Goal: Information Seeking & Learning: Find specific fact

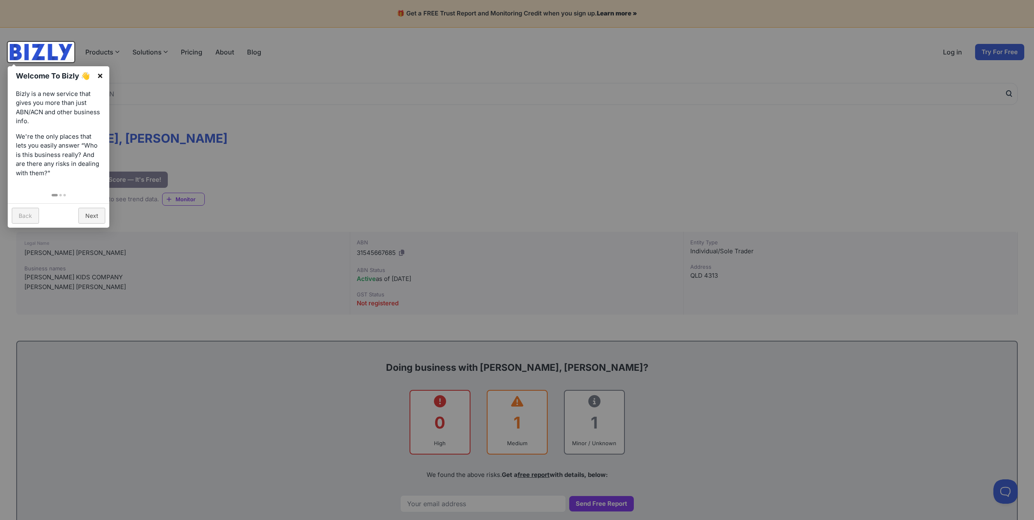
click at [100, 76] on link "×" at bounding box center [100, 75] width 18 height 18
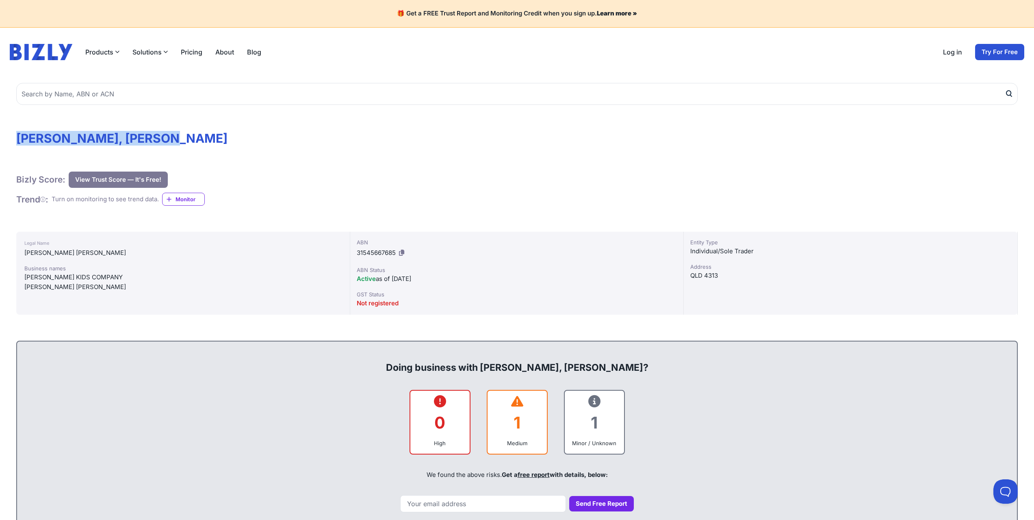
drag, startPoint x: 198, startPoint y: 139, endPoint x: 7, endPoint y: 132, distance: 191.9
copy h1 "[PERSON_NAME], [PERSON_NAME]"
drag, startPoint x: 364, startPoint y: 275, endPoint x: 440, endPoint y: 282, distance: 76.7
click at [440, 282] on div "Active as of [DATE]" at bounding box center [517, 279] width 321 height 10
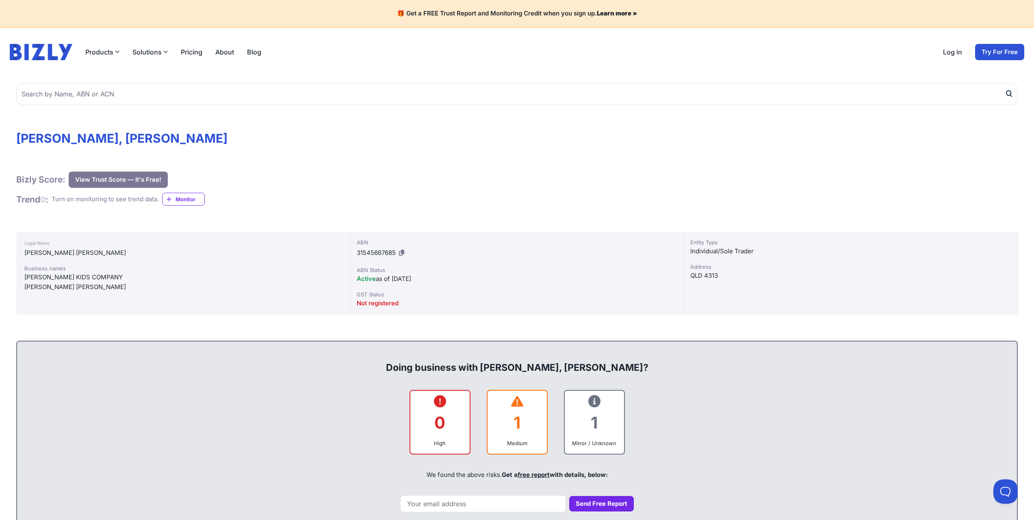
click at [440, 286] on div "ABN 31545667685 ABN Status Active as of [DATE] GST Status Not registered" at bounding box center [517, 273] width 334 height 83
click at [403, 254] on icon at bounding box center [401, 252] width 5 height 6
drag, startPoint x: 357, startPoint y: 254, endPoint x: 395, endPoint y: 254, distance: 37.8
click at [395, 254] on span "31545667685" at bounding box center [376, 253] width 39 height 8
copy span "31545667685"
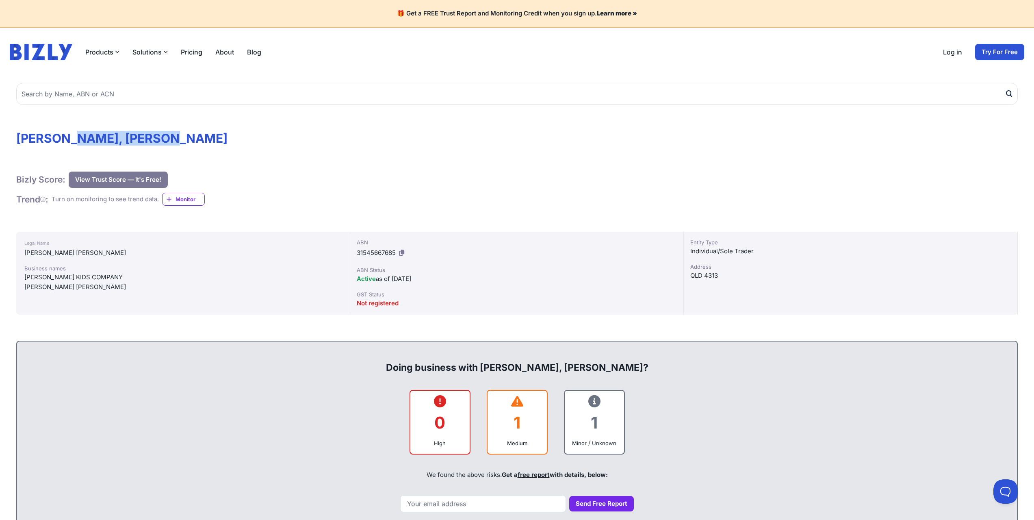
drag, startPoint x: 76, startPoint y: 139, endPoint x: 213, endPoint y: 140, distance: 136.9
click at [213, 140] on h1 "SAVAGE, JESSAMY BROOKE" at bounding box center [517, 138] width 1002 height 15
copy h1 "JESSAMY BROOKE"
drag, startPoint x: 427, startPoint y: 278, endPoint x: 396, endPoint y: 280, distance: 31.4
click at [396, 280] on div "Active as of 13/01/2021" at bounding box center [517, 279] width 321 height 10
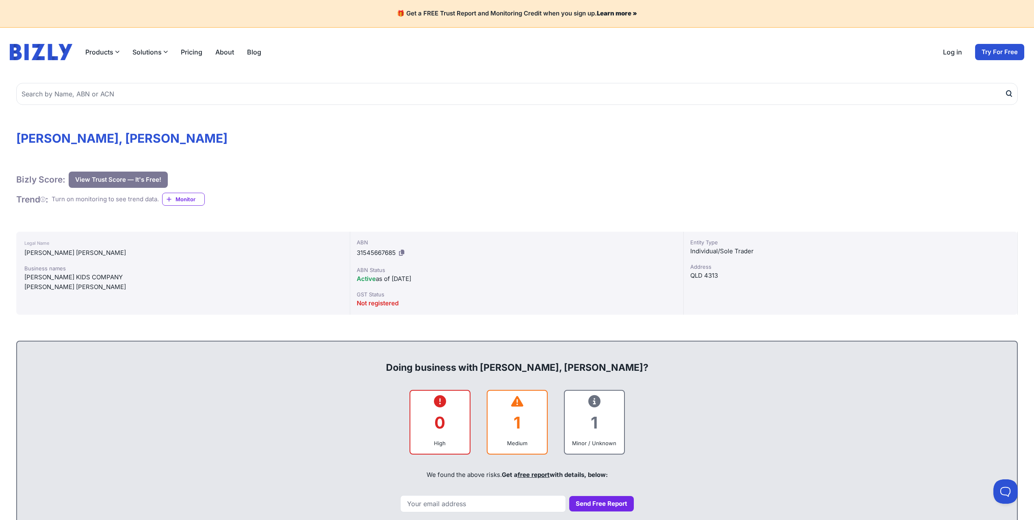
click at [42, 289] on div "[PERSON_NAME] [PERSON_NAME]" at bounding box center [182, 287] width 317 height 10
drag, startPoint x: 39, startPoint y: 276, endPoint x: 81, endPoint y: 279, distance: 41.9
click at [81, 279] on div "[PERSON_NAME] KIDS COMPANY" at bounding box center [182, 277] width 317 height 10
click at [97, 279] on div "[PERSON_NAME] KIDS COMPANY" at bounding box center [182, 277] width 317 height 10
drag, startPoint x: 86, startPoint y: 279, endPoint x: 31, endPoint y: 276, distance: 55.3
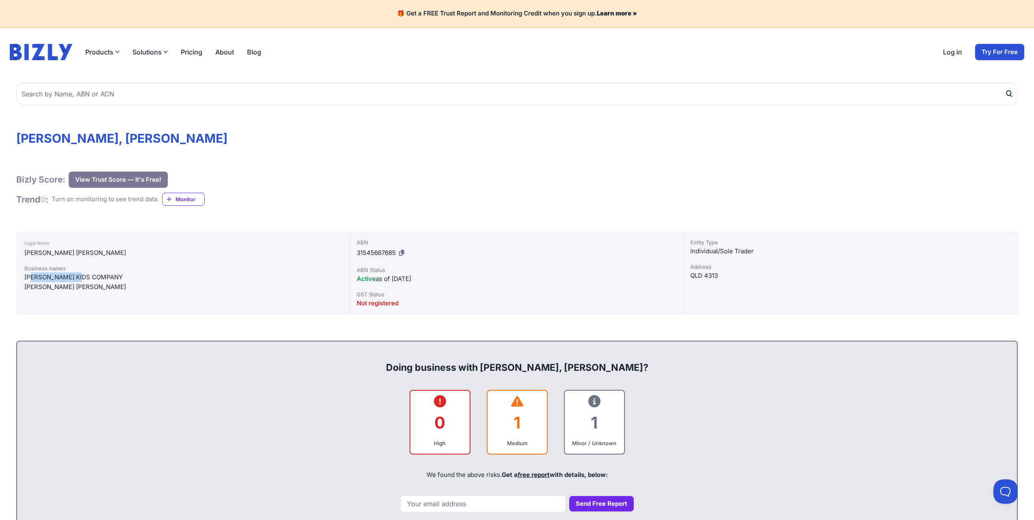
click at [31, 276] on div "[PERSON_NAME] KIDS COMPANY" at bounding box center [182, 277] width 317 height 10
drag, startPoint x: 112, startPoint y: 281, endPoint x: 94, endPoint y: 279, distance: 18.0
click at [111, 281] on div "[PERSON_NAME] KIDS COMPANY" at bounding box center [182, 277] width 317 height 10
drag, startPoint x: 94, startPoint y: 276, endPoint x: 14, endPoint y: 274, distance: 79.7
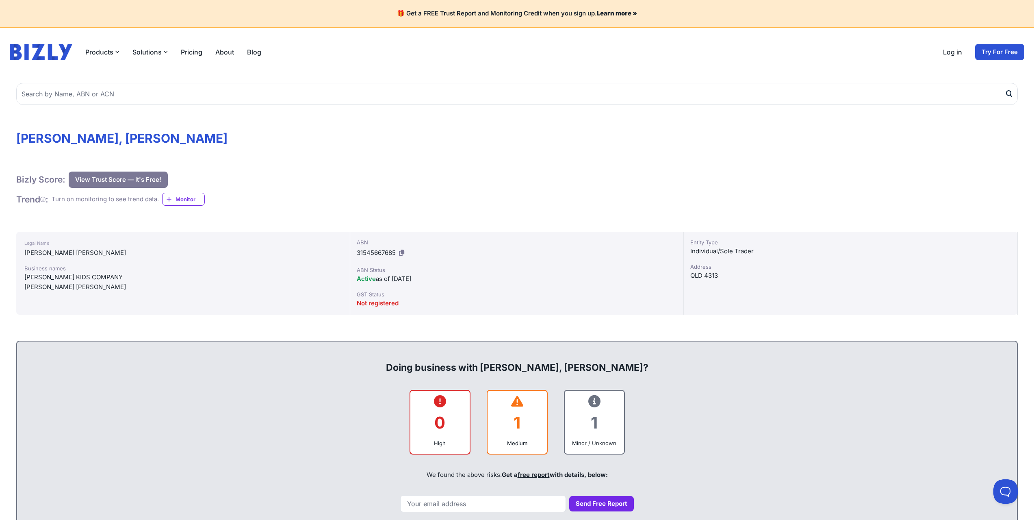
click at [56, 252] on div "[PERSON_NAME] [PERSON_NAME]" at bounding box center [182, 253] width 317 height 10
drag, startPoint x: 53, startPoint y: 252, endPoint x: 117, endPoint y: 252, distance: 63.8
click at [117, 252] on div "[PERSON_NAME] [PERSON_NAME]" at bounding box center [182, 253] width 317 height 10
copy div "JESSAMY BROOKE"
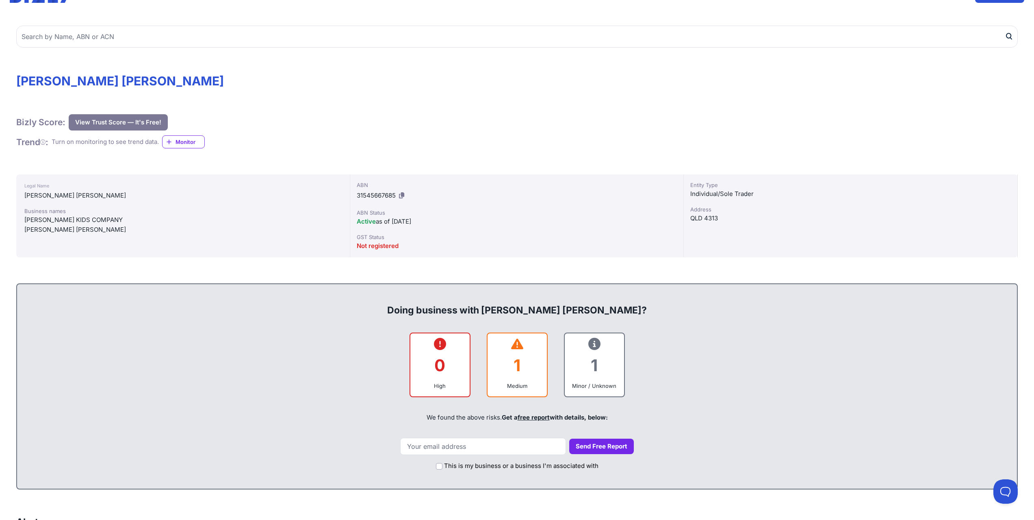
scroll to position [81, 0]
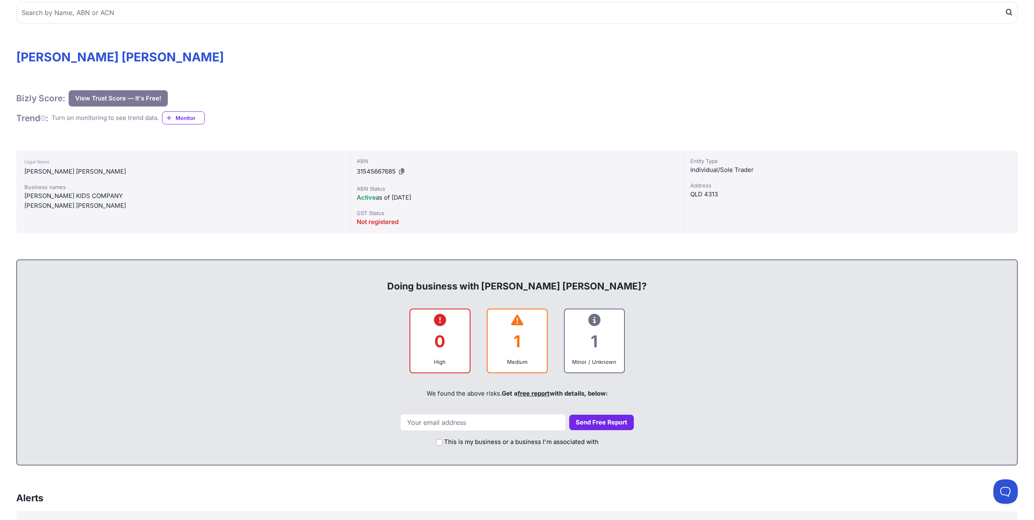
drag, startPoint x: 619, startPoint y: 359, endPoint x: 547, endPoint y: 360, distance: 71.5
click at [618, 359] on div "1 Minor / Unknown" at bounding box center [594, 340] width 61 height 65
drag, startPoint x: 499, startPoint y: 358, endPoint x: 522, endPoint y: 358, distance: 22.4
click at [501, 358] on div "Medium" at bounding box center [517, 362] width 46 height 8
click at [599, 425] on button "Send Free Report" at bounding box center [601, 422] width 65 height 16
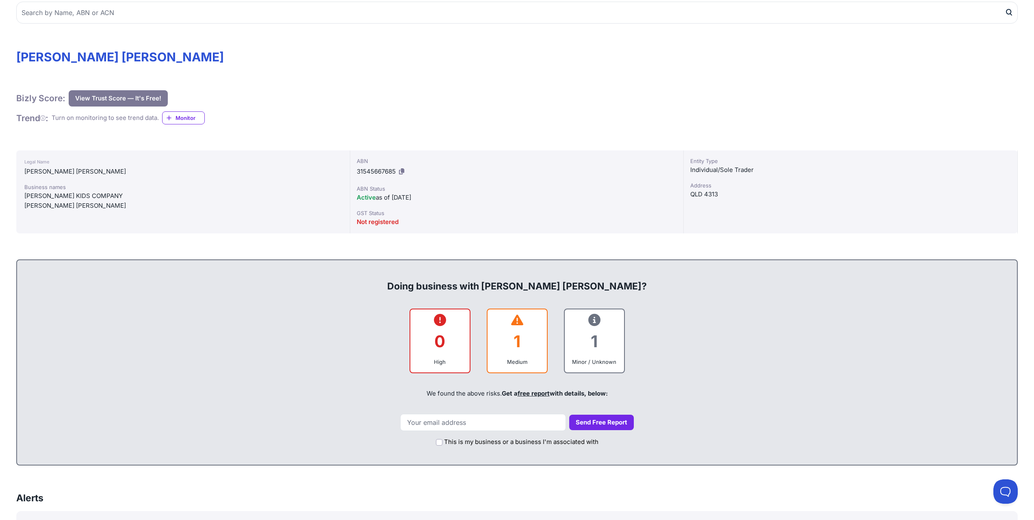
click at [522, 349] on div "1" at bounding box center [517, 341] width 46 height 33
drag, startPoint x: 610, startPoint y: 351, endPoint x: 516, endPoint y: 340, distance: 94.1
click at [607, 351] on div "1" at bounding box center [594, 341] width 46 height 33
click at [516, 340] on div "1" at bounding box center [517, 341] width 46 height 33
